Goal: Complete application form

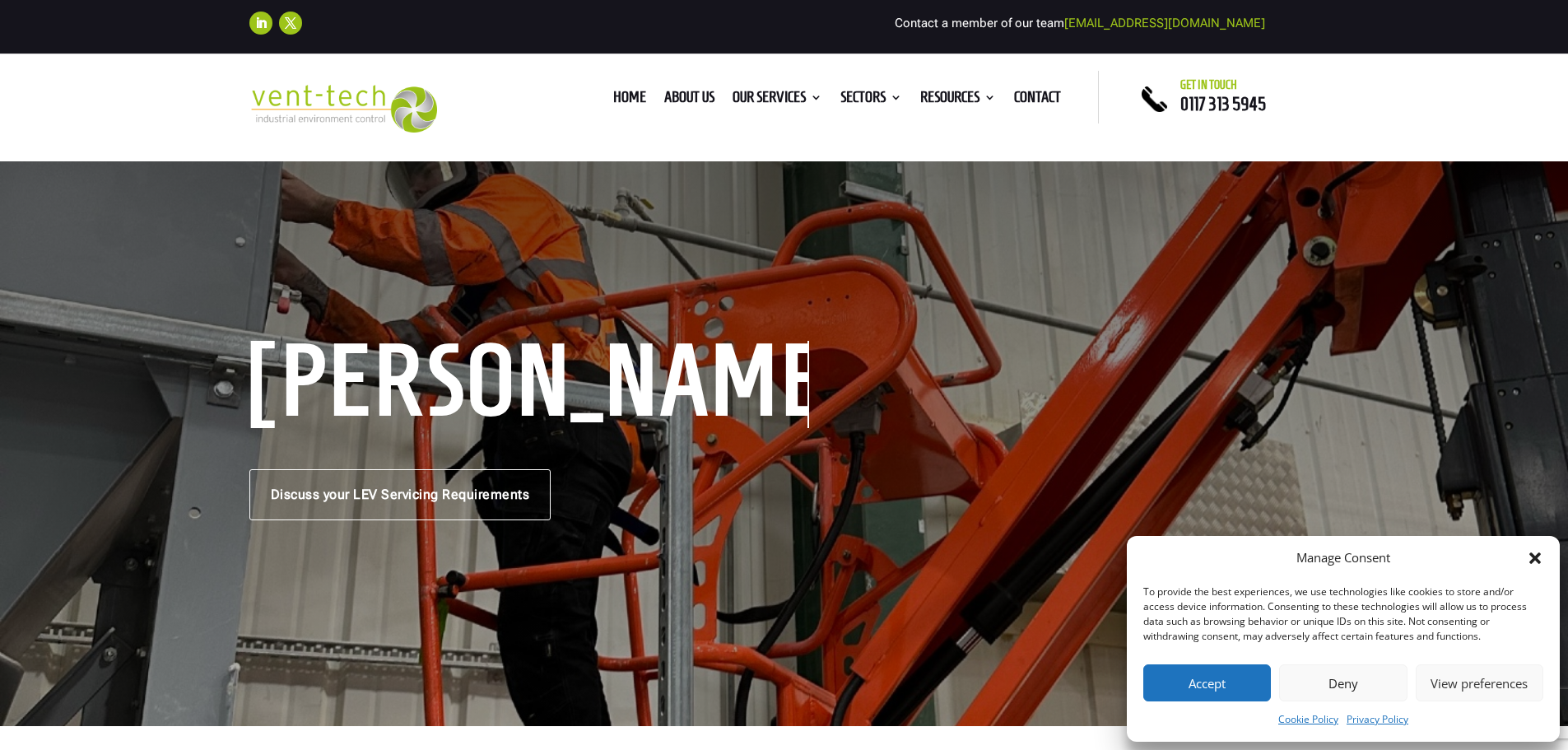
click at [1181, 681] on button "Accept" at bounding box center [1206, 683] width 127 height 37
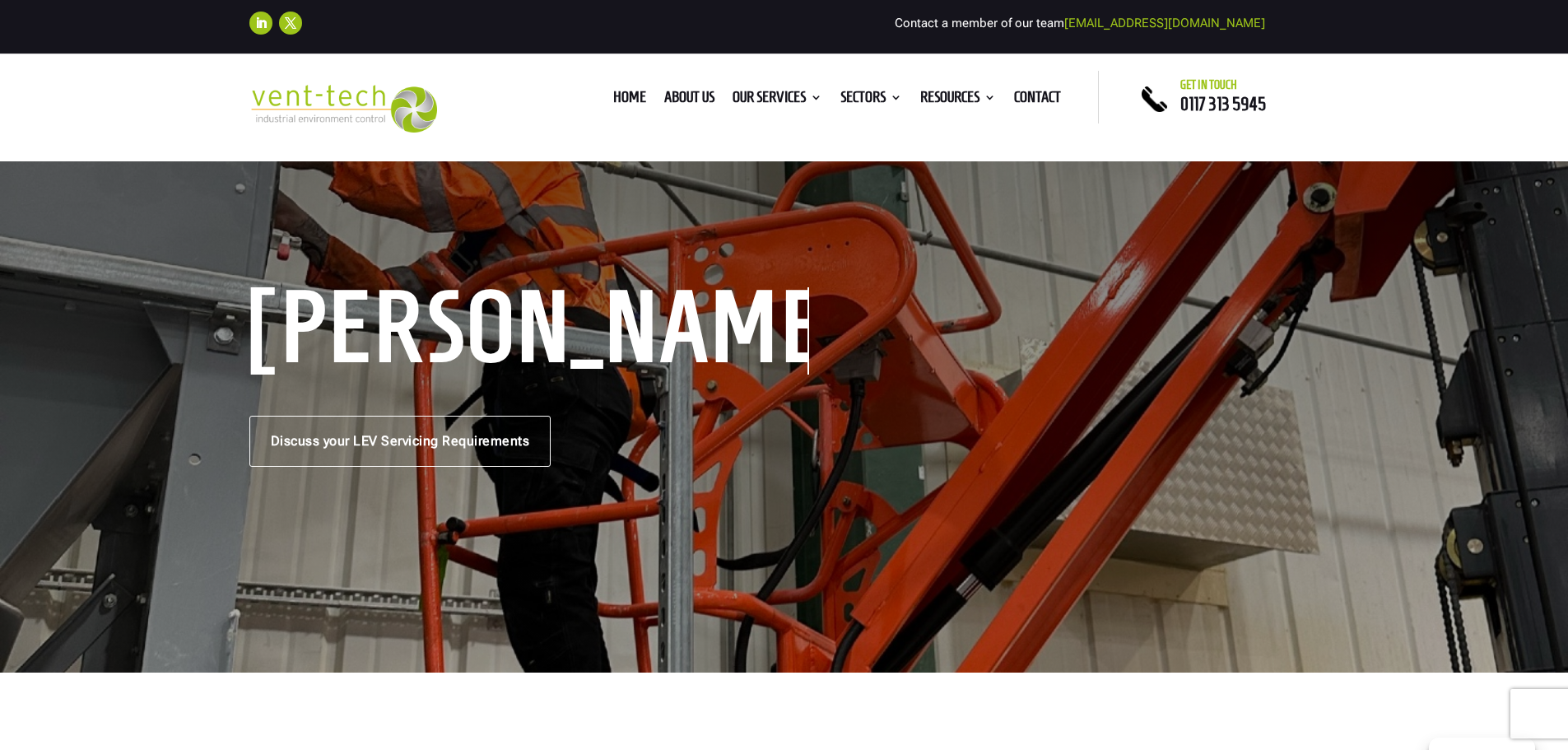
scroll to position [83, 0]
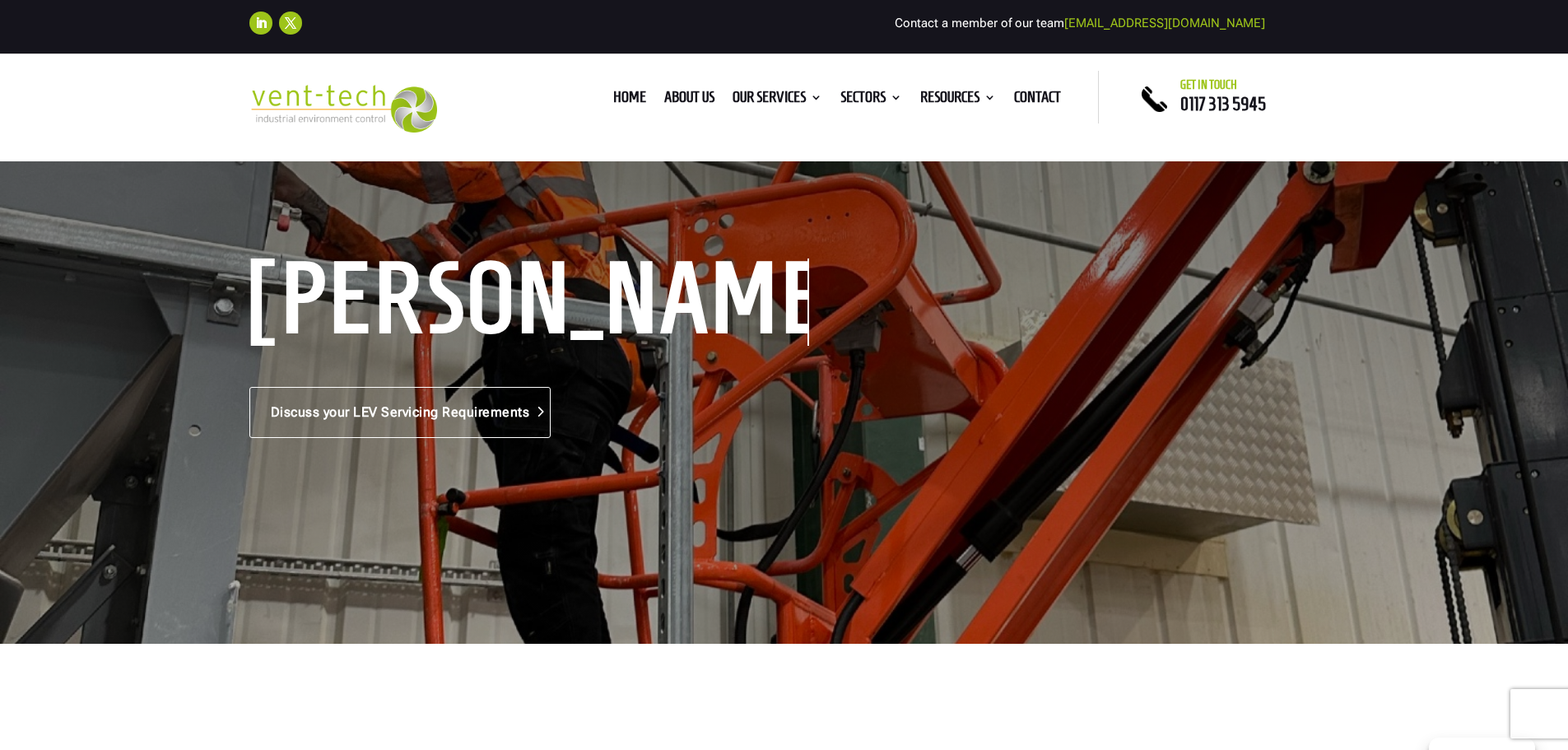
click at [478, 412] on link "Discuss your LEV Servicing Requirements" at bounding box center [400, 413] width 302 height 51
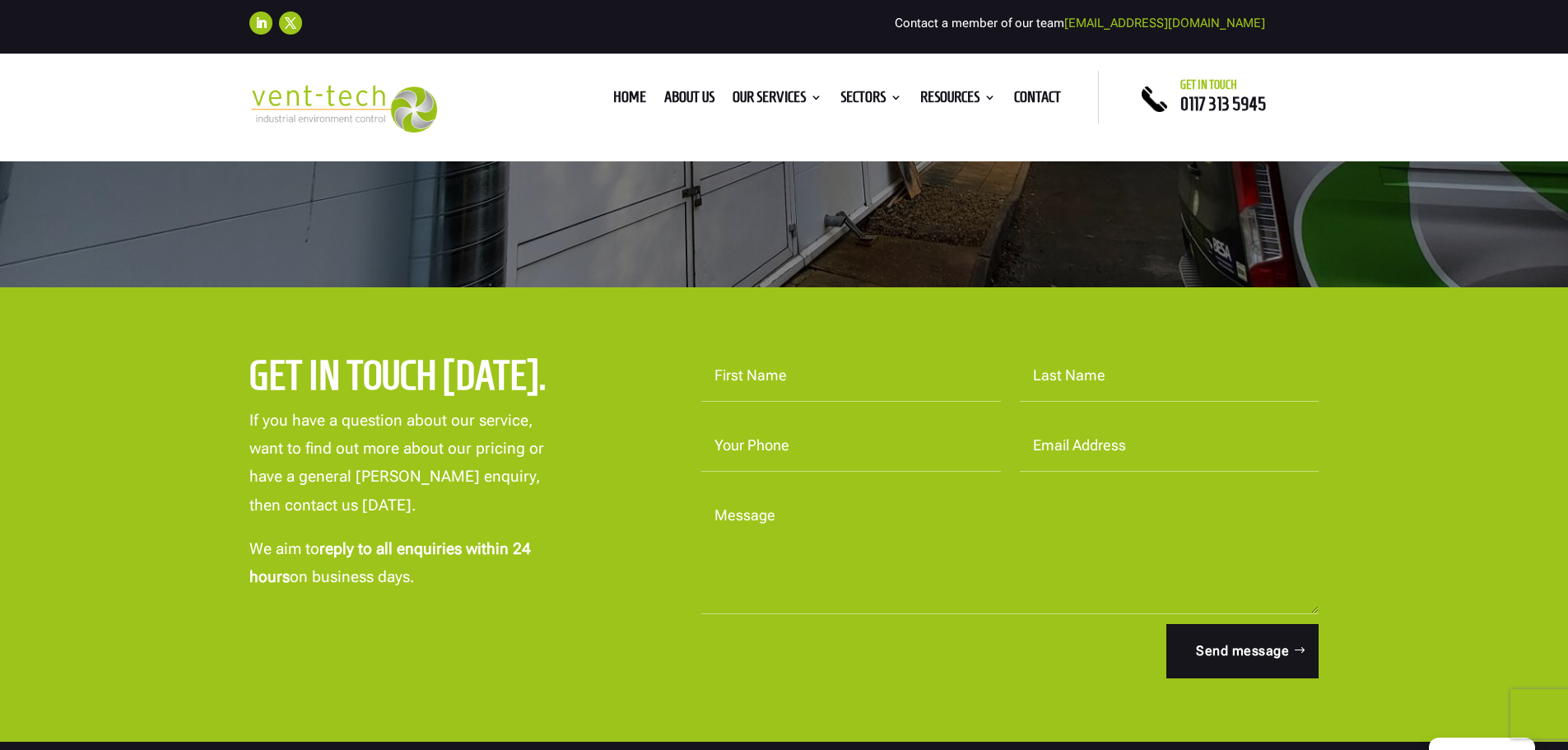
scroll to position [494, 0]
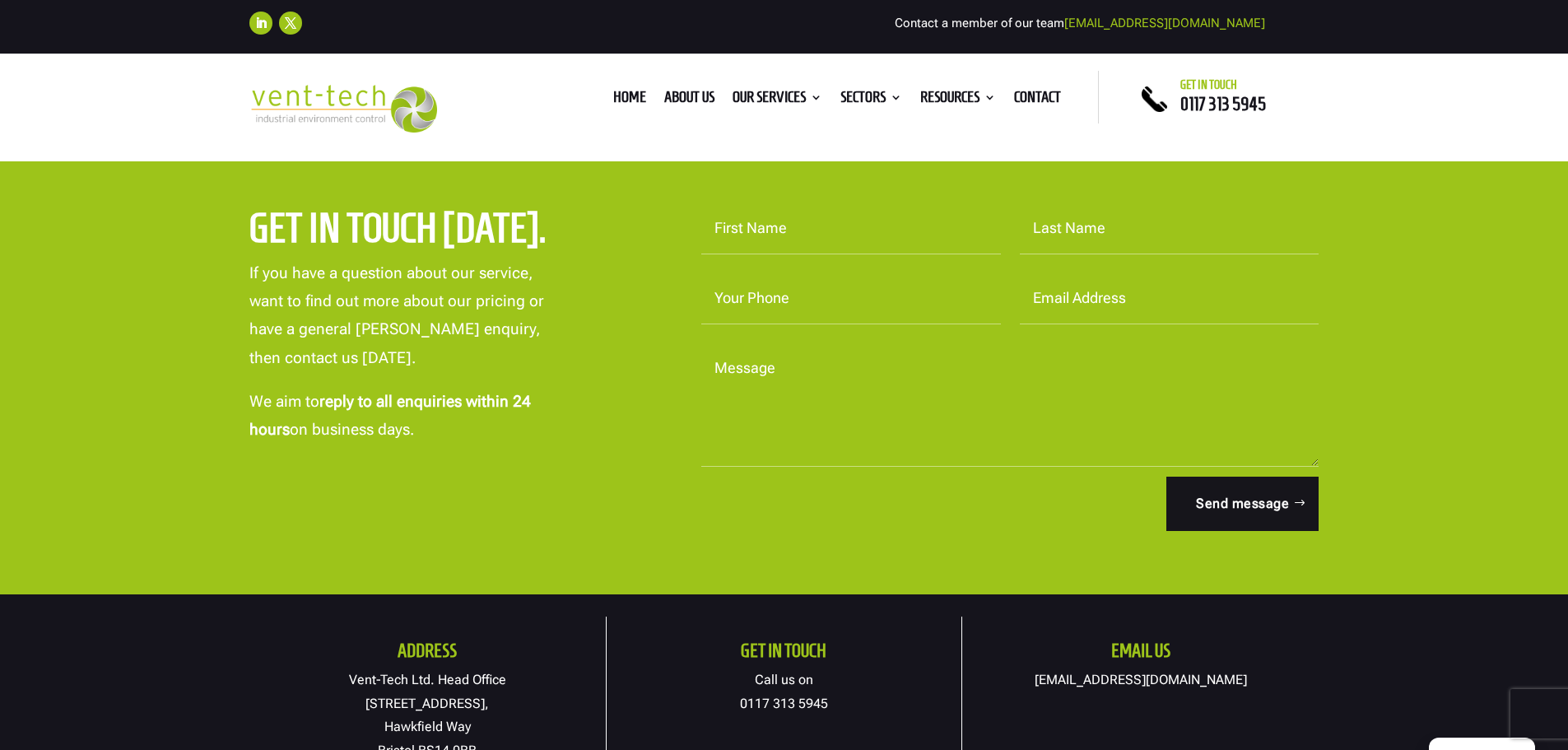
click at [845, 248] on input "First Name" at bounding box center [851, 229] width 299 height 51
type input "BEn"
type input "[PERSON_NAME]"
type input "01476568384"
type input "[EMAIL_ADDRESS][DOMAIN_NAME]"
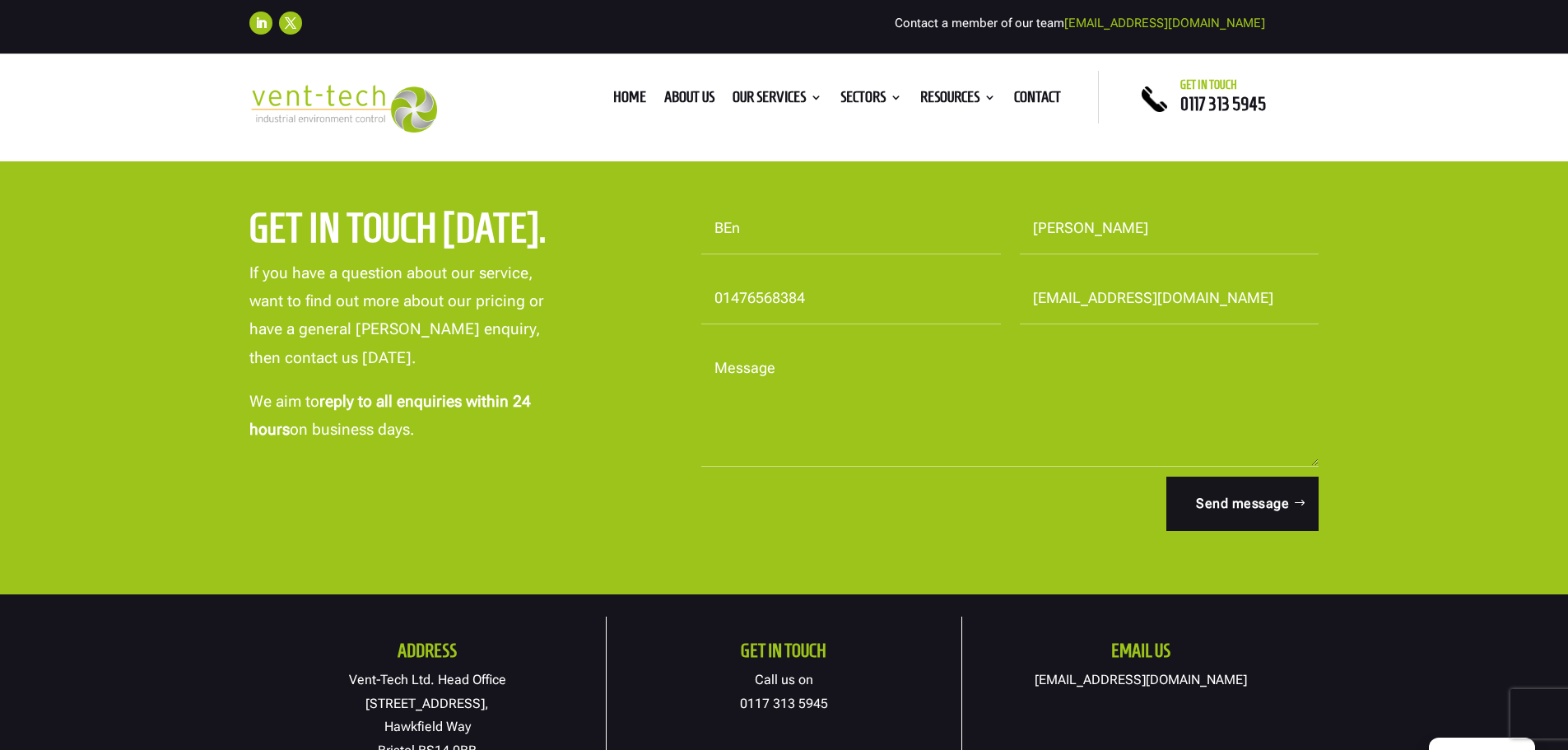
click at [762, 228] on input "BEn" at bounding box center [851, 229] width 299 height 51
type input "B"
type input "Ben"
click at [795, 391] on textarea "Message" at bounding box center [1011, 405] width 618 height 124
paste textarea "Local Exhaust Ventilation (LEV) and smoke clearance test"
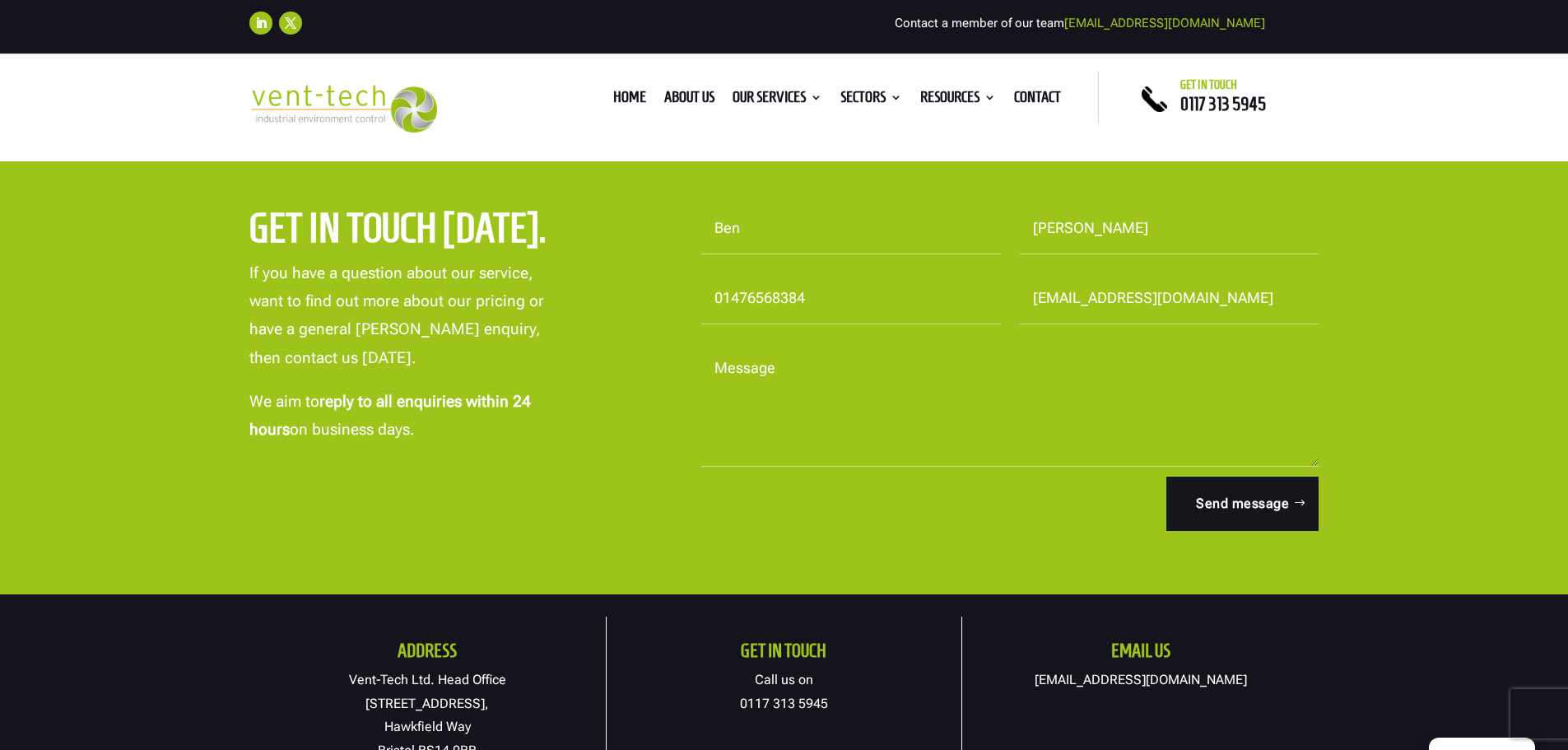
type textarea "Local Exhaust Ventilation (LEV) and smoke clearance test"
click at [809, 386] on textarea "Message" at bounding box center [1011, 405] width 618 height 124
paste textarea "We require an AB inspection to take place ASAP"
click at [825, 366] on textarea "We require an AB inspection to take place ASAP" at bounding box center [1011, 405] width 618 height 124
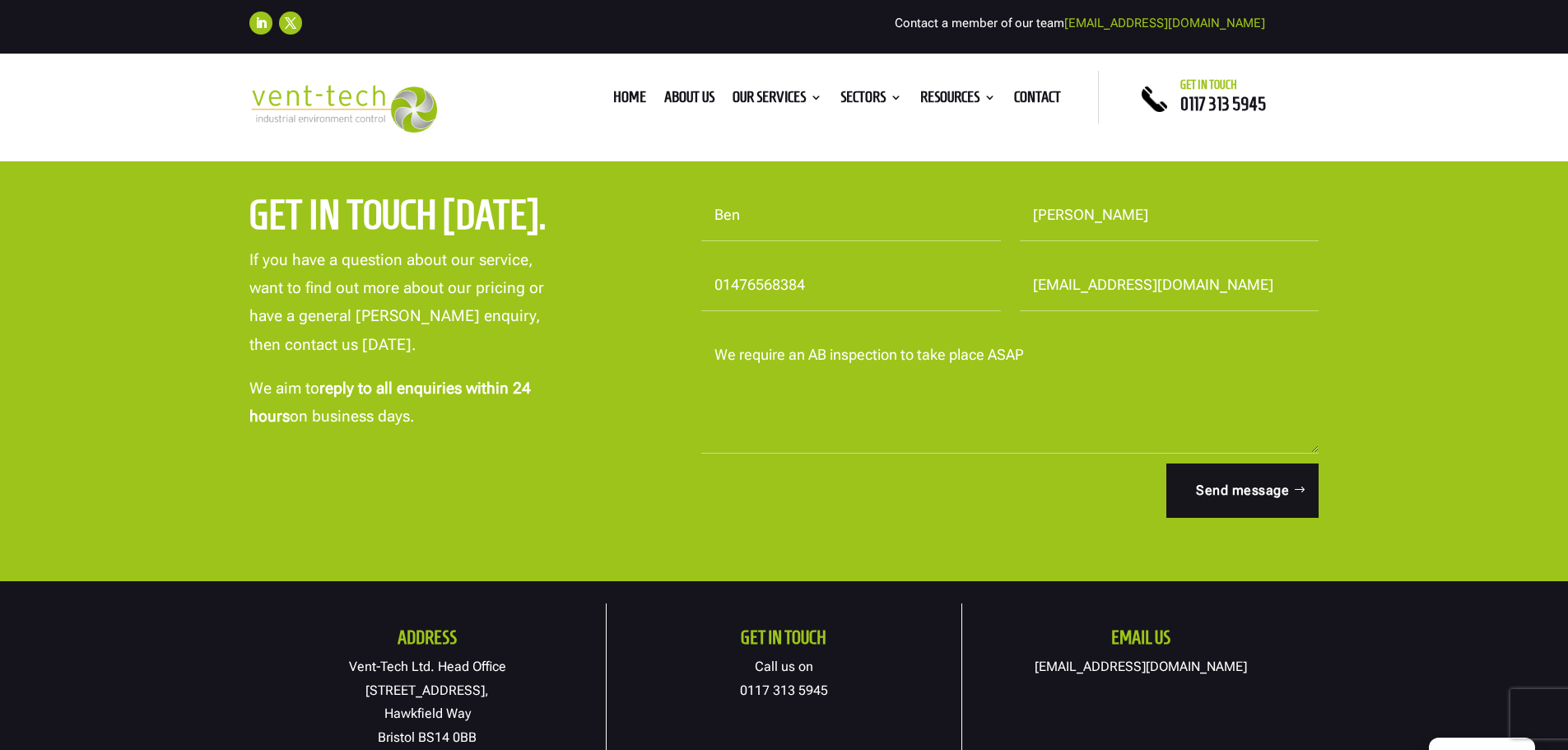
scroll to position [359, 0]
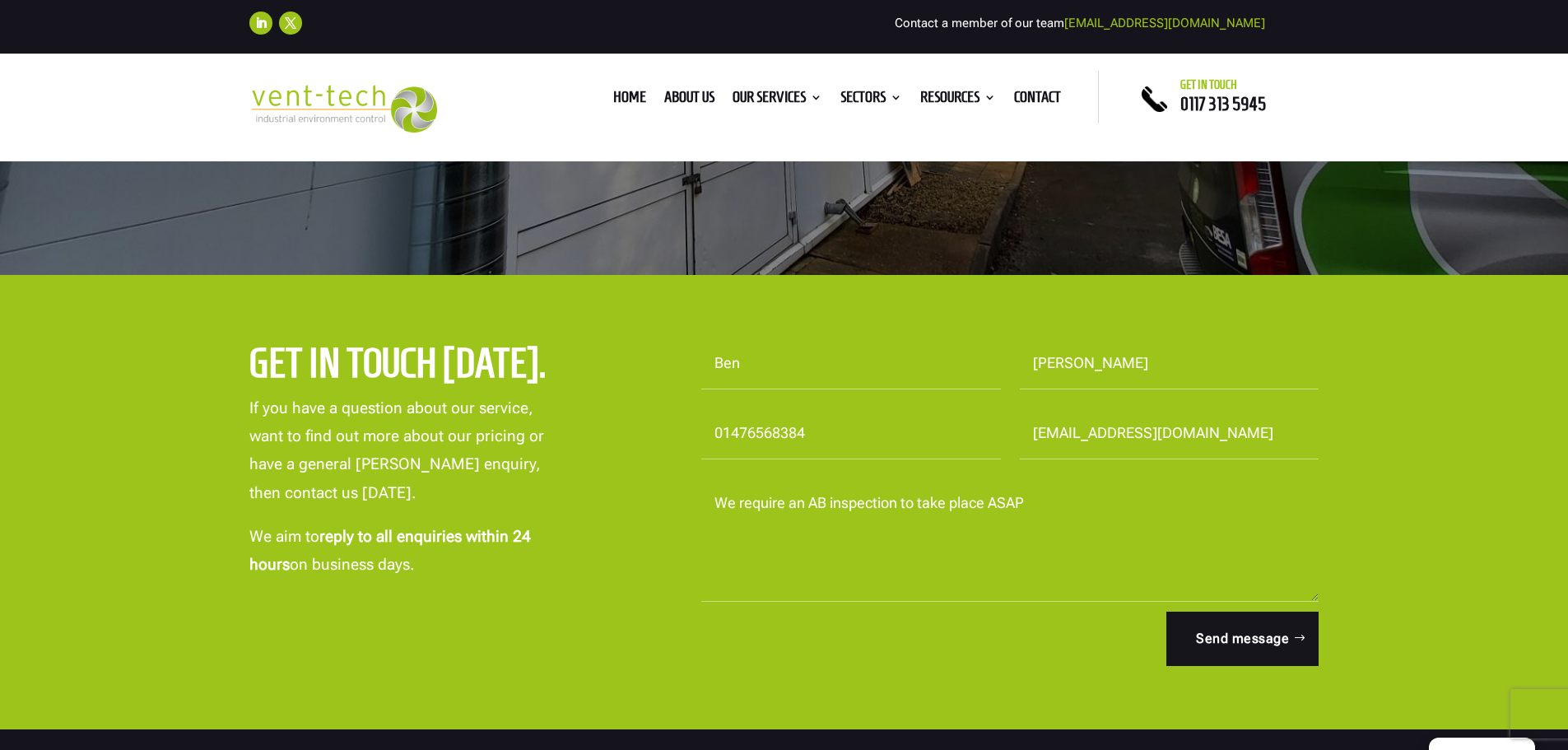
click at [969, 517] on textarea "We require an AB inspection to take place ASAP" at bounding box center [1011, 540] width 618 height 124
drag, startPoint x: 1031, startPoint y: 501, endPoint x: 809, endPoint y: 496, distance: 222.1
click at [809, 496] on textarea "We require an AB inspection to take place ASAP" at bounding box center [1011, 540] width 618 height 124
click at [960, 502] on textarea "We require an AB inspection / LEV Insoection to take place on" at bounding box center [1011, 540] width 618 height 124
click at [1130, 498] on textarea "We require an AB inspection / LEV Inspection to take place on" at bounding box center [1011, 540] width 618 height 124
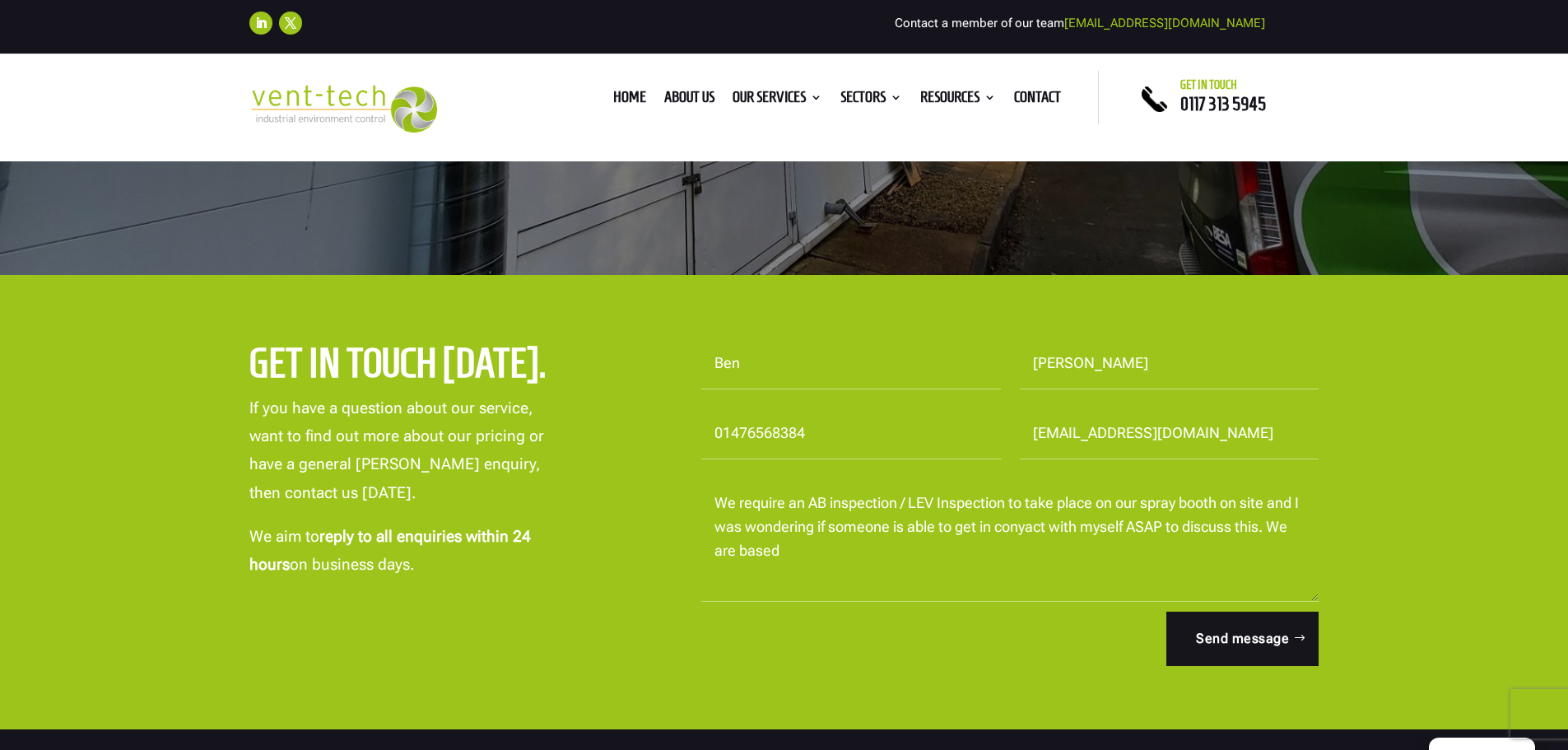
click at [854, 544] on textarea "We require an AB inspection / LEV Inspection to take place on our spray booth o…" at bounding box center [1011, 540] width 618 height 124
paste textarea "Global Machinery Solutions [STREET_ADDRESS]"
click at [838, 551] on textarea "We require an AB inspection / LEV Inspection to take place on our spray booth o…" at bounding box center [1011, 540] width 618 height 124
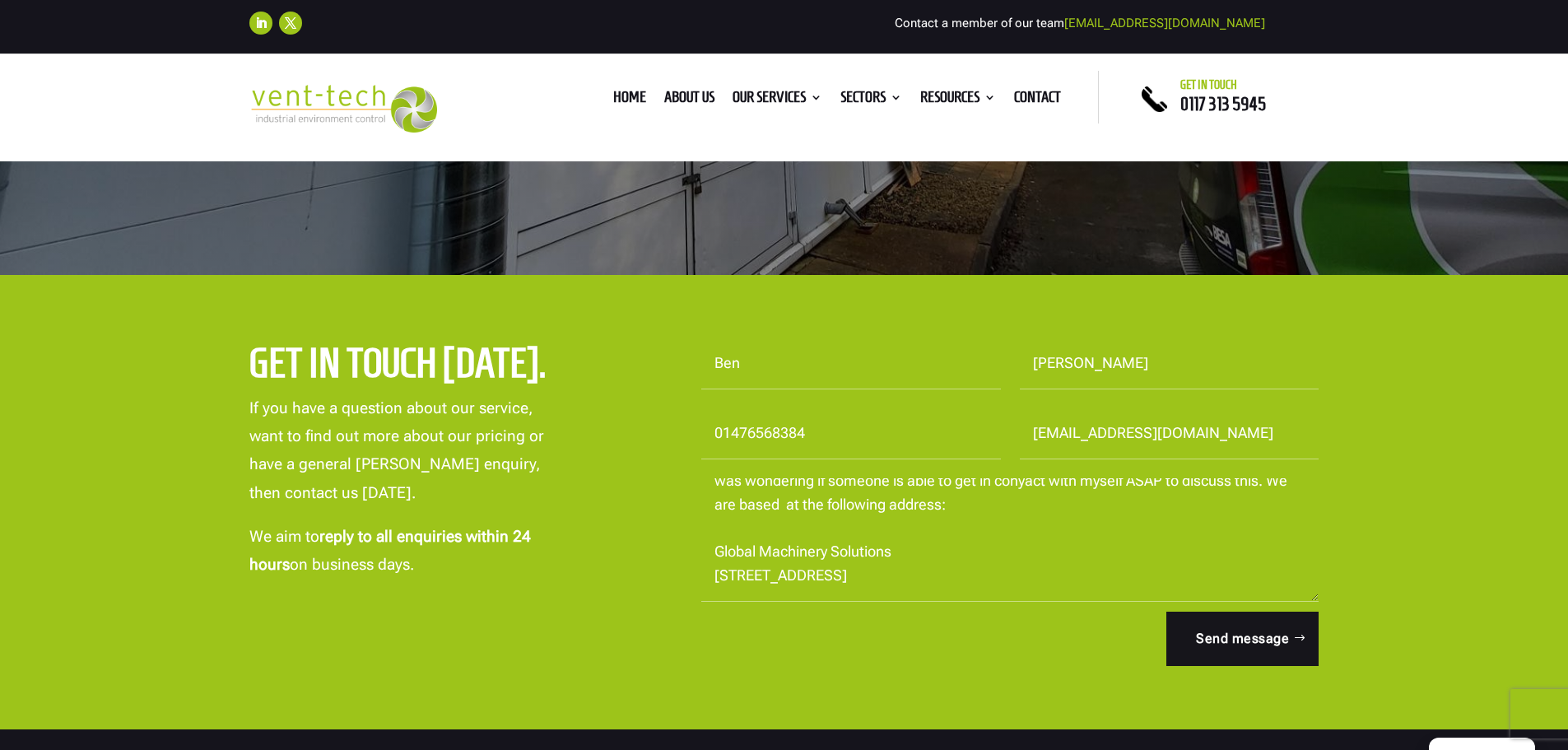
scroll to position [165, 0]
click at [828, 553] on textarea "We require an AB inspection / LEV Inspection to take place on our spray booth o…" at bounding box center [1011, 540] width 618 height 124
click at [824, 553] on textarea "We require an AB inspection / LEV Inspection to take place on our spray booth o…" at bounding box center [1011, 540] width 618 height 124
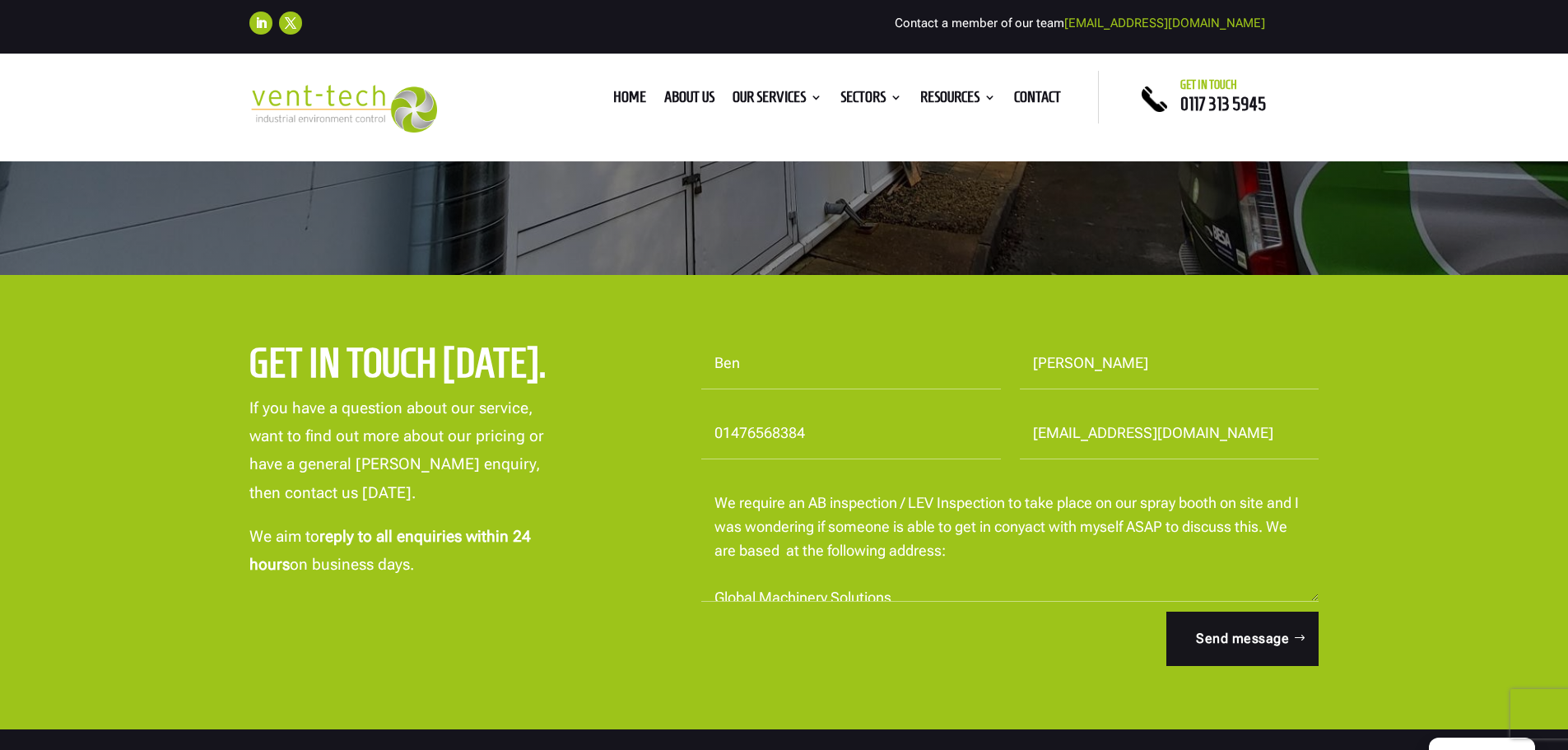
click at [1063, 523] on textarea "We require an AB inspection / LEV Inspection to take place on our spray booth o…" at bounding box center [1011, 540] width 618 height 124
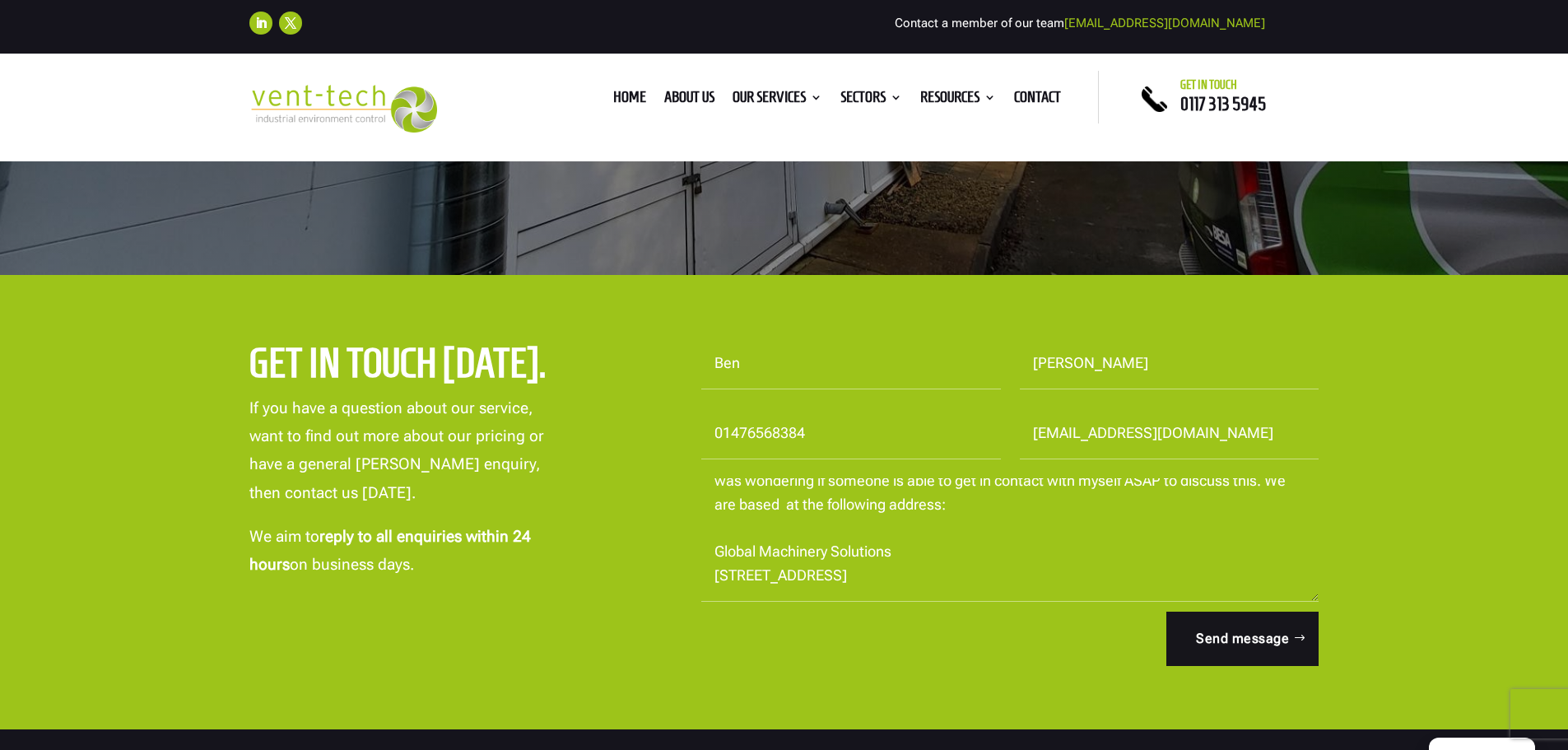
scroll to position [189, 0]
click at [822, 534] on textarea "We require an AB inspection / LEV Inspection to take place on our spray booth o…" at bounding box center [1011, 540] width 618 height 124
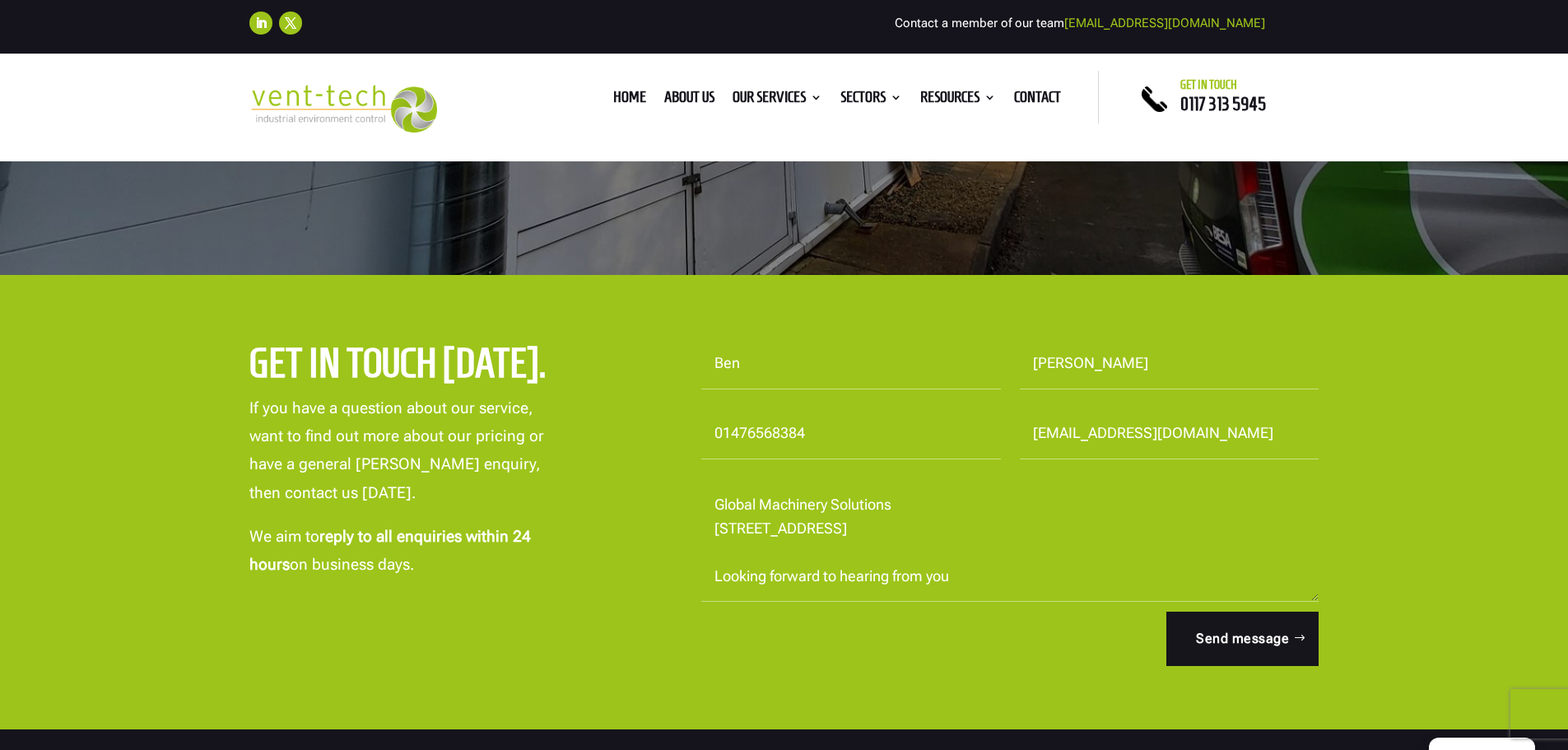
scroll to position [219, 0]
click at [965, 544] on textarea "We require an AB inspection / LEV Inspection to take place on our spray booth o…" at bounding box center [1011, 540] width 618 height 124
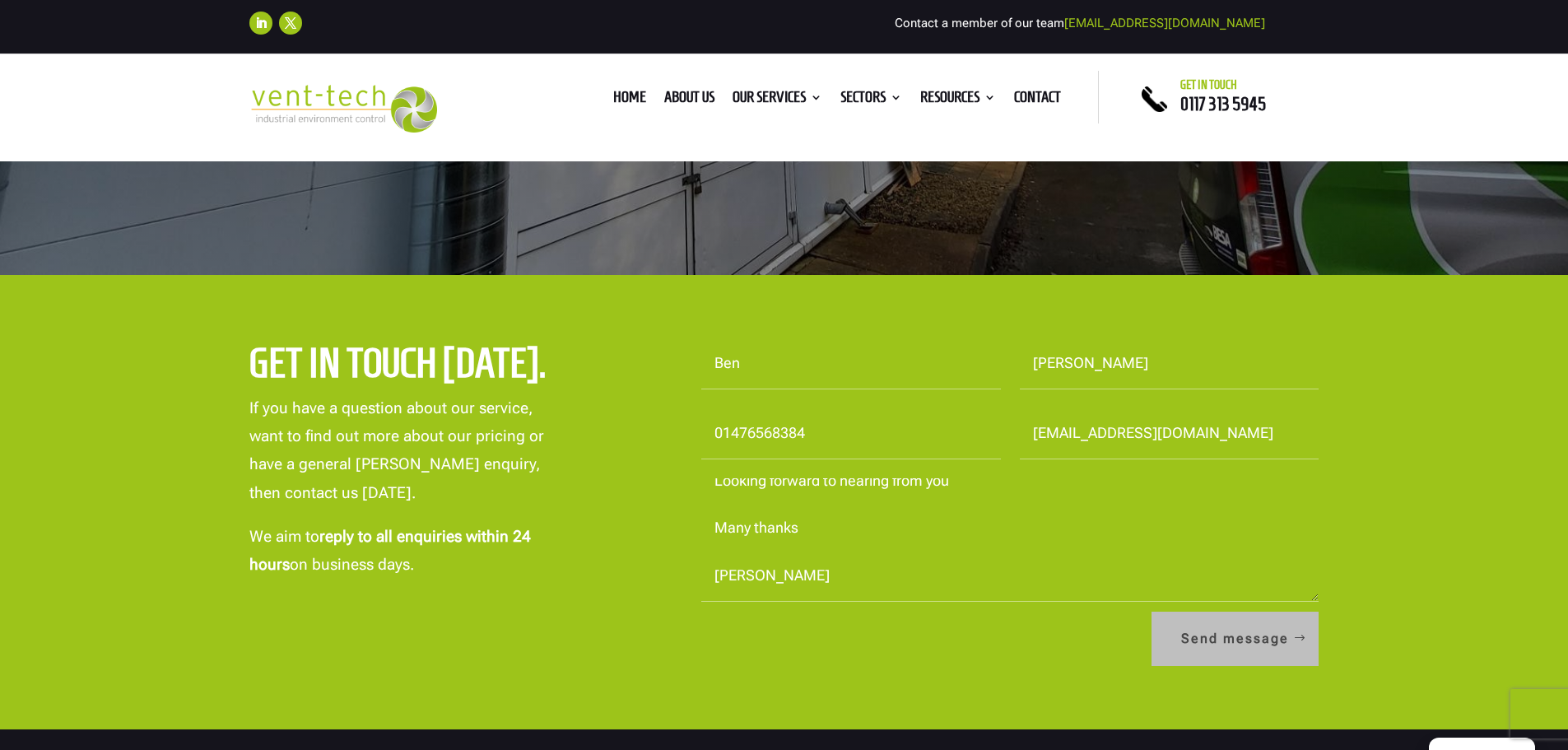
type textarea "We require an AB inspection / LEV Inspection to take place on our spray booth o…"
click at [1264, 634] on button "Send message" at bounding box center [1235, 639] width 167 height 54
